Goal: Information Seeking & Learning: Find specific page/section

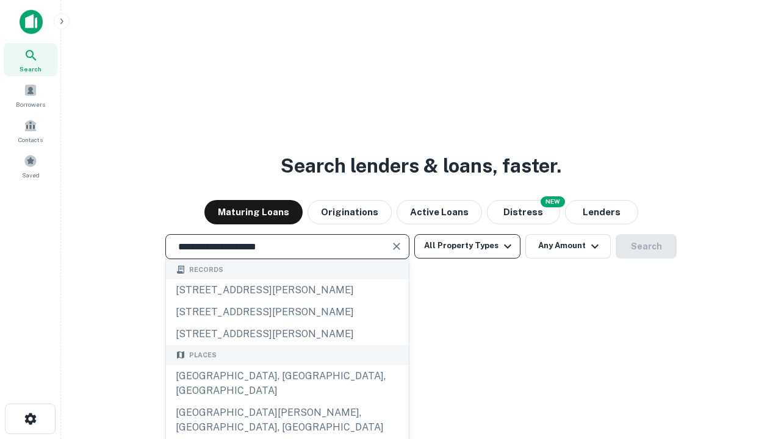
click at [287, 402] on div "[GEOGRAPHIC_DATA], [GEOGRAPHIC_DATA], [GEOGRAPHIC_DATA]" at bounding box center [287, 383] width 243 height 37
click at [467, 246] on button "All Property Types" at bounding box center [467, 246] width 106 height 24
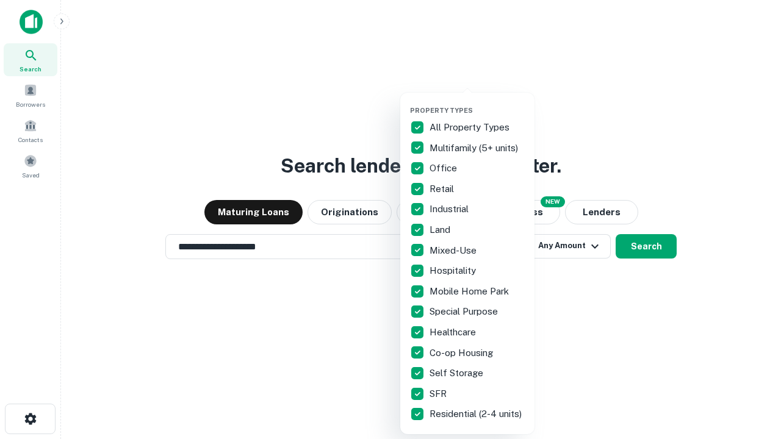
type input "**********"
click at [477, 103] on button "button" at bounding box center [477, 103] width 134 height 1
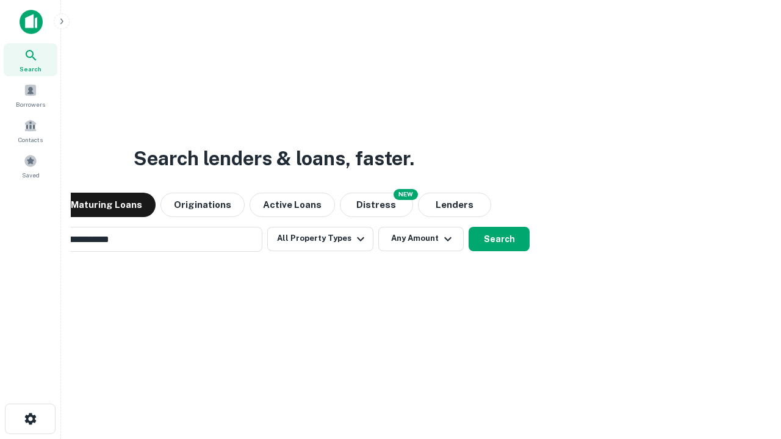
scroll to position [19, 0]
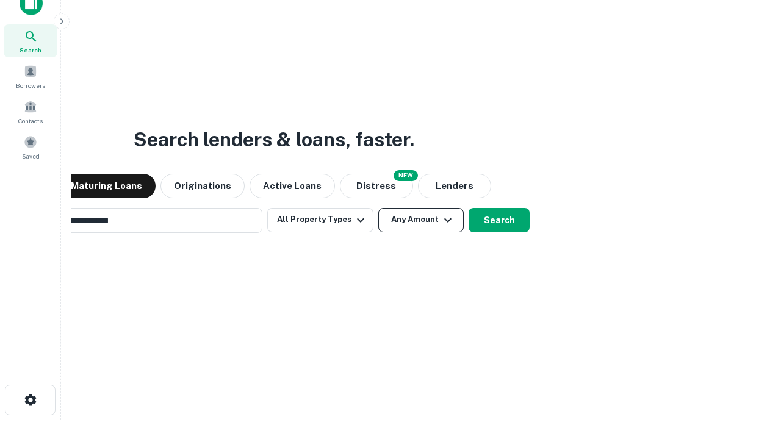
click at [378, 208] on button "Any Amount" at bounding box center [420, 220] width 85 height 24
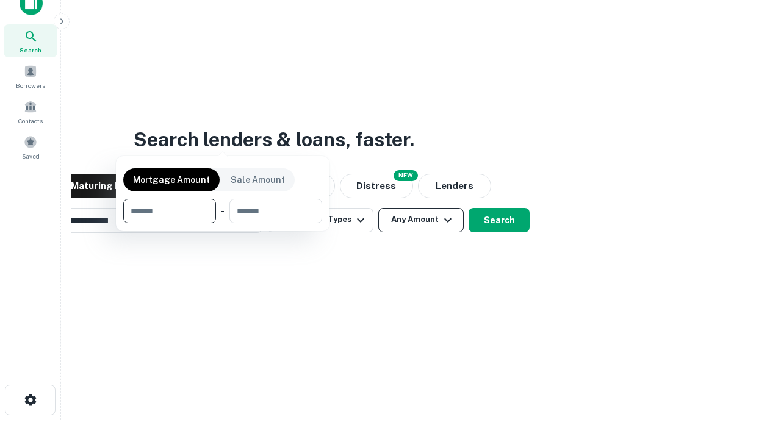
scroll to position [20, 0]
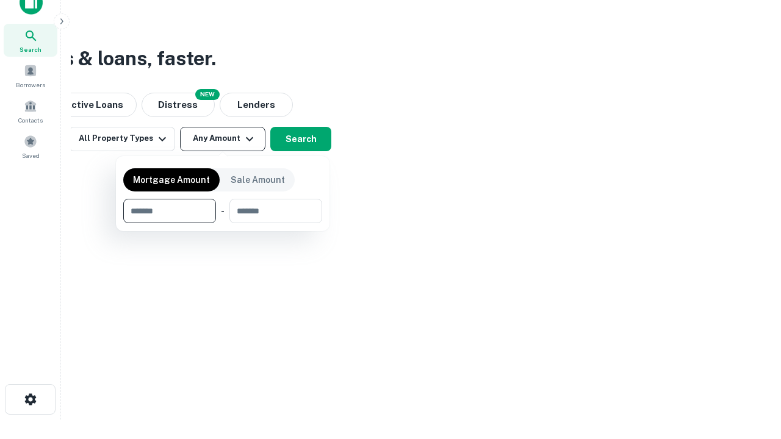
type input "*******"
click at [223, 223] on button "button" at bounding box center [222, 223] width 199 height 1
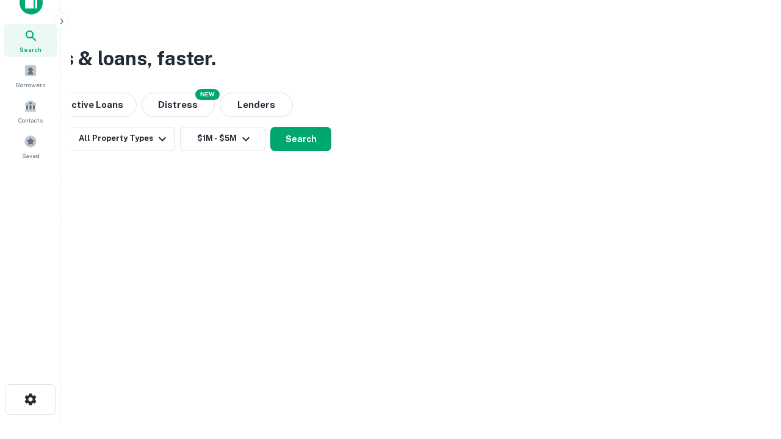
scroll to position [7, 225]
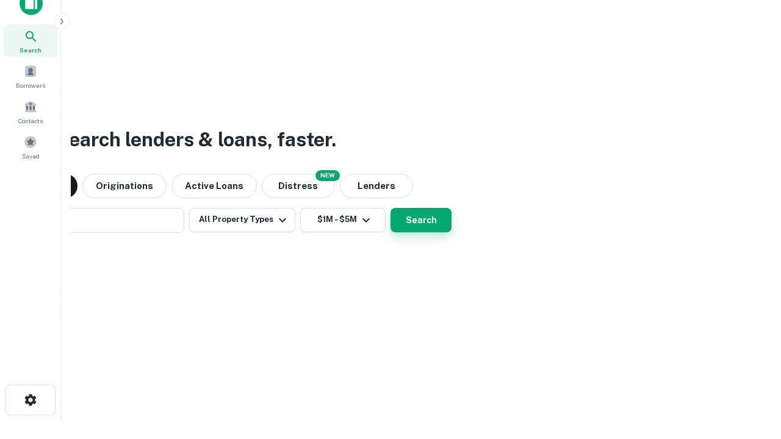
click at [390, 208] on button "Search" at bounding box center [420, 220] width 61 height 24
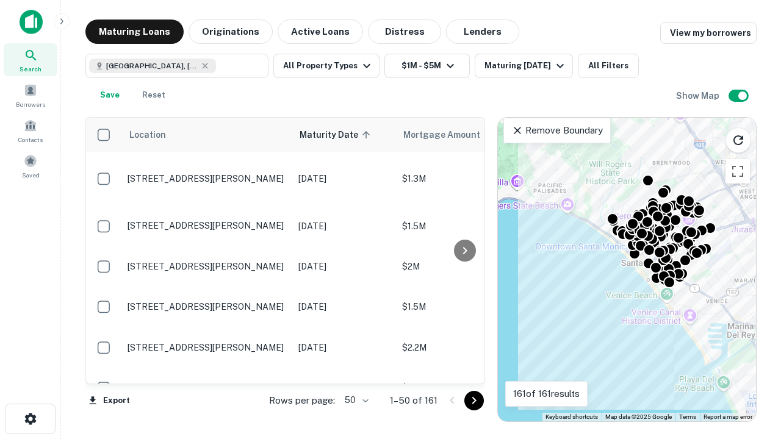
click at [354, 400] on body "Search Borrowers Contacts Saved Maturing Loans Originations Active Loans Distre…" at bounding box center [390, 219] width 781 height 439
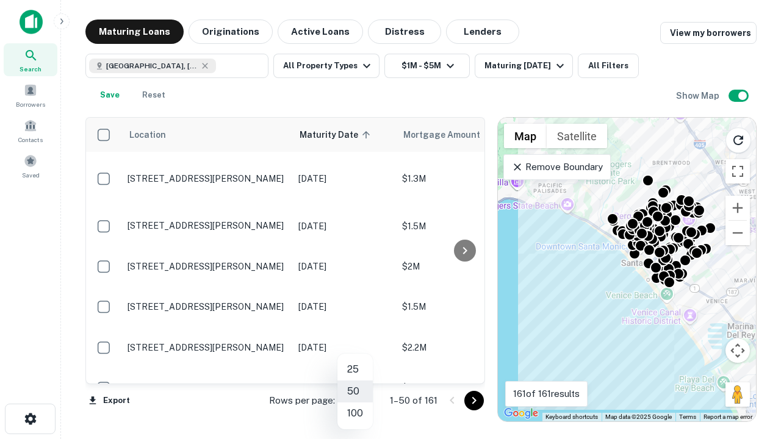
click at [355, 370] on li "25" at bounding box center [354, 370] width 35 height 22
